Goal: Information Seeking & Learning: Learn about a topic

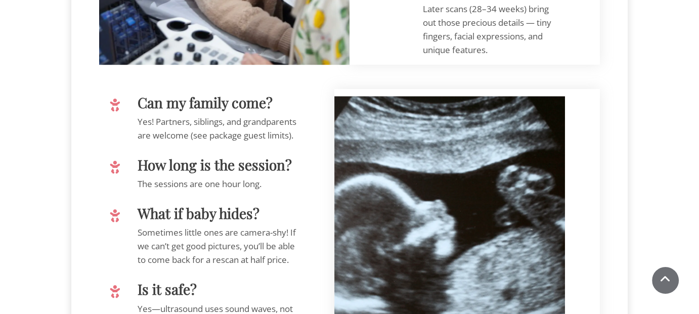
scroll to position [1720, 0]
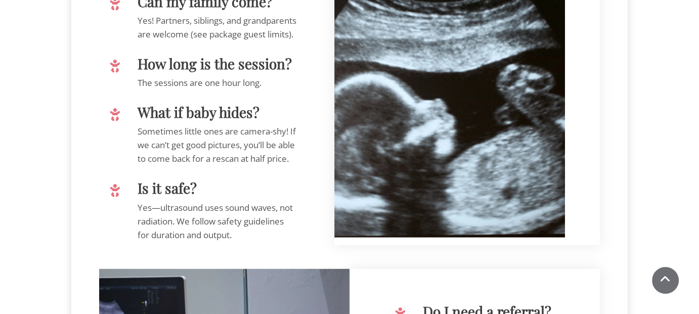
click at [209, 90] on p "The sessions are one hour long." at bounding box center [217, 83] width 159 height 14
click at [207, 90] on p "The sessions are one hour long." at bounding box center [217, 83] width 159 height 14
click at [222, 90] on p "The sessions are one hour long." at bounding box center [217, 83] width 159 height 14
drag, startPoint x: 206, startPoint y: 124, endPoint x: 245, endPoint y: 127, distance: 38.5
click at [245, 90] on p "The sessions are one hour long." at bounding box center [217, 83] width 159 height 14
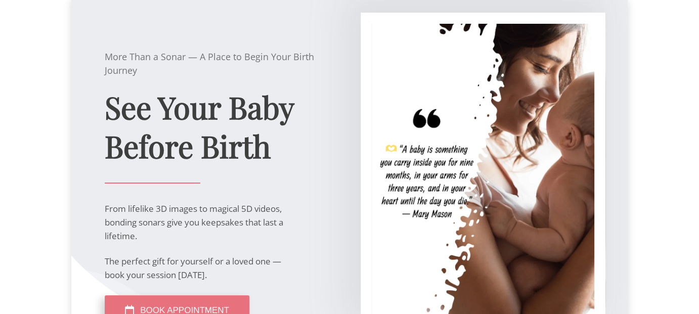
click at [385, 101] on div at bounding box center [483, 170] width 245 height 314
